Goal: Navigation & Orientation: Find specific page/section

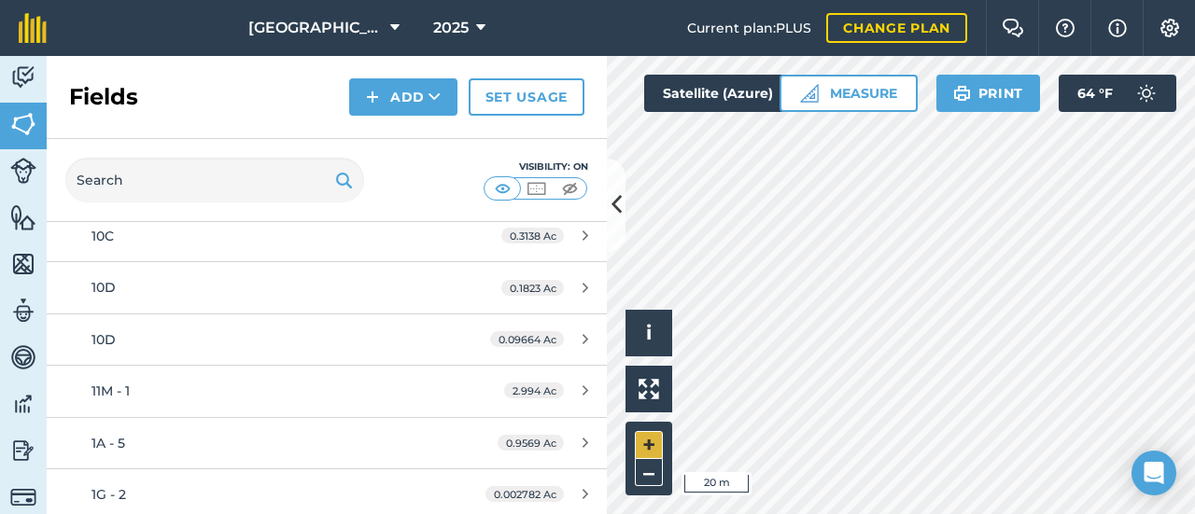
scroll to position [467, 0]
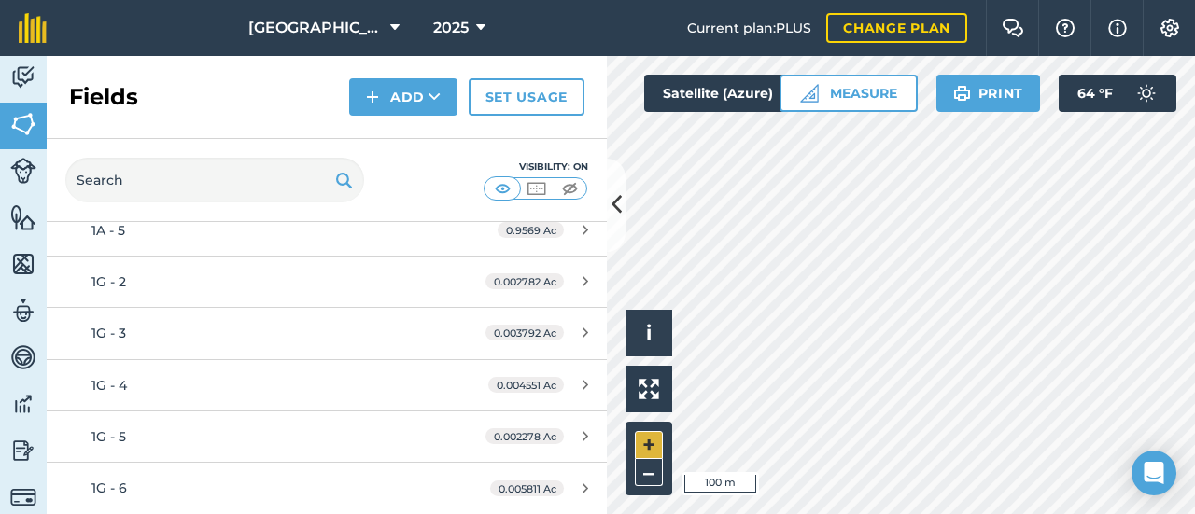
click at [565, 456] on div "Activity Fields Livestock Features Maps Team Vehicles Data Reporting Billing Tu…" at bounding box center [597, 285] width 1195 height 458
click at [1194, 401] on html "Hideaway Farm 2025 Current plan : PLUS Change plan Farm Chat Help Info Settings…" at bounding box center [597, 257] width 1195 height 514
click at [1194, 200] on html "Hideaway Farm 2025 Current plan : PLUS Change plan Farm Chat Help Info Settings…" at bounding box center [597, 257] width 1195 height 514
